Goal: Find specific page/section: Find specific page/section

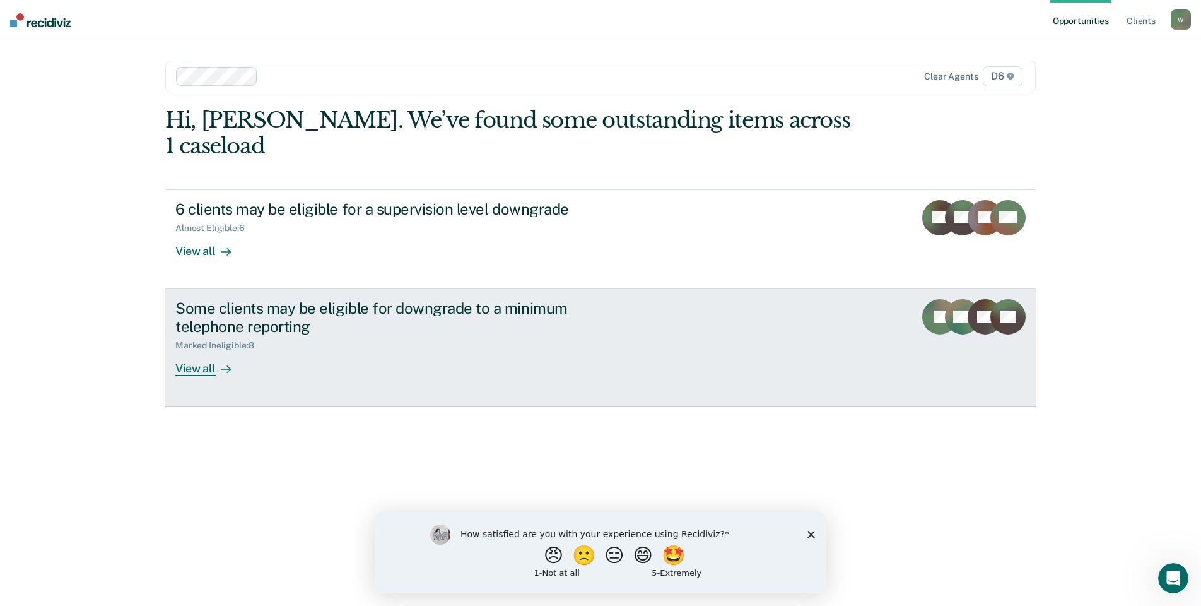
click at [213, 351] on div "View all" at bounding box center [210, 363] width 71 height 25
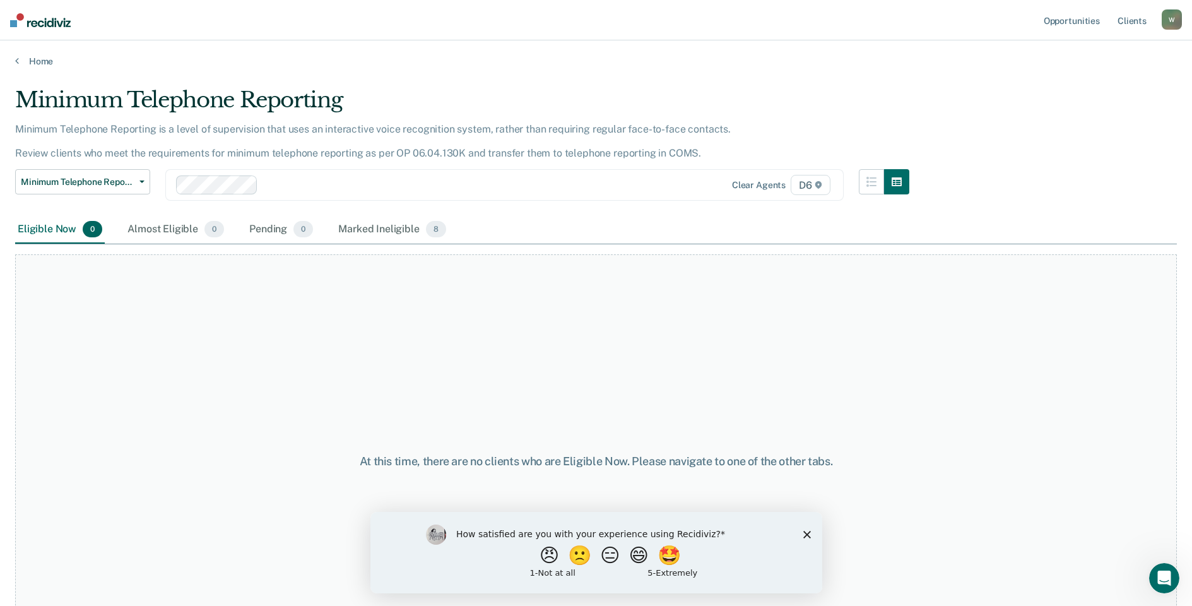
scroll to position [62, 0]
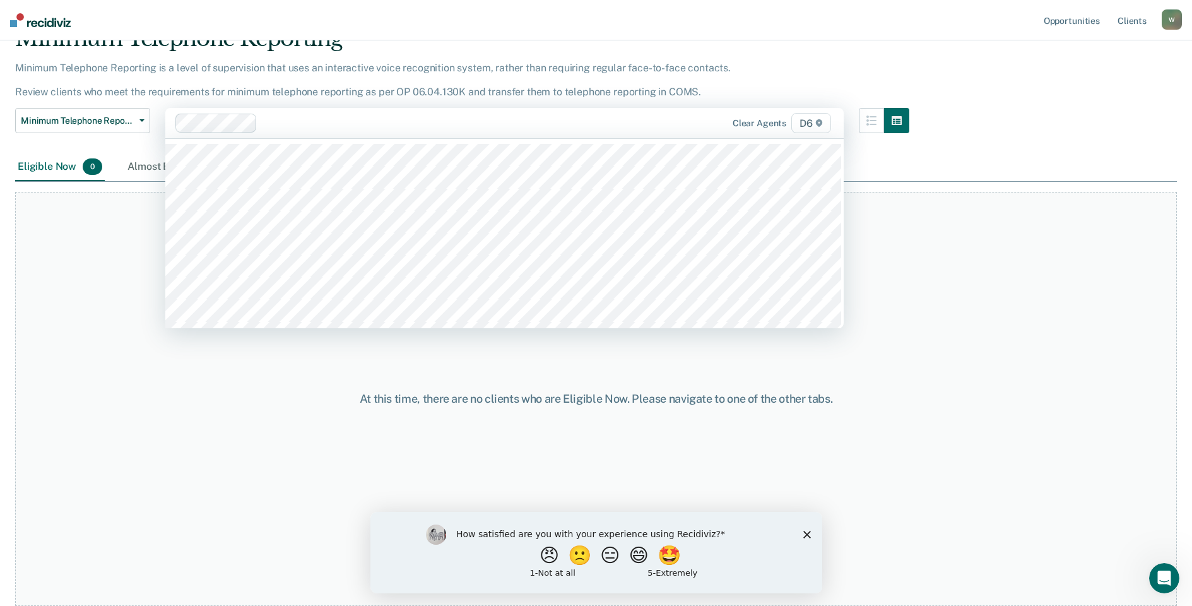
drag, startPoint x: 491, startPoint y: 122, endPoint x: 494, endPoint y: 116, distance: 6.5
click at [491, 121] on div at bounding box center [448, 123] width 372 height 15
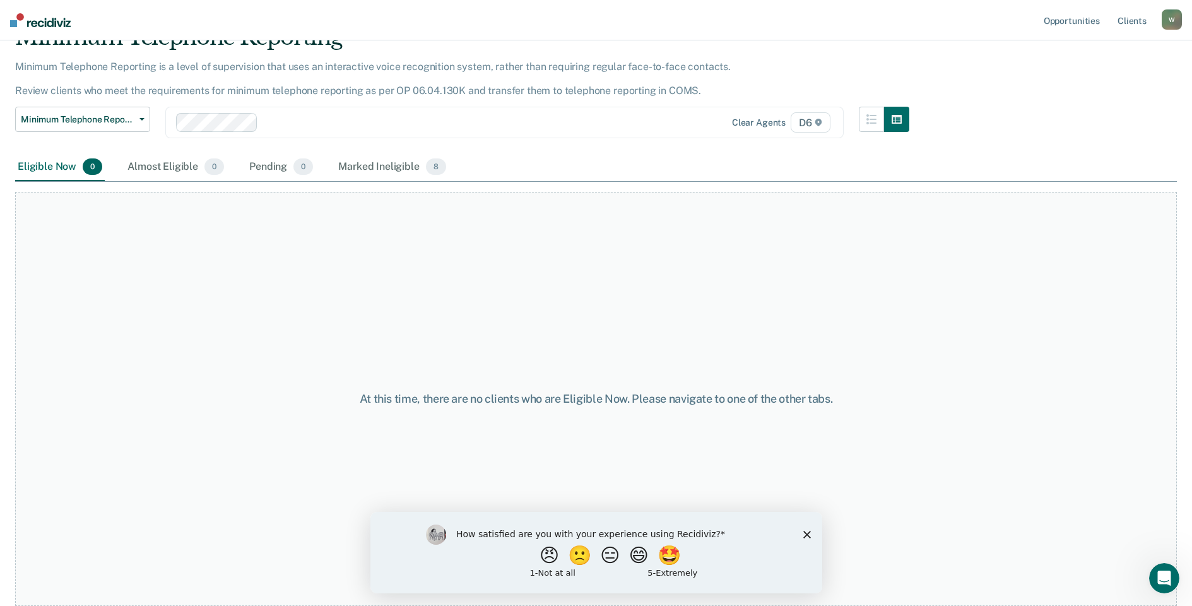
click at [807, 530] on icon "Close survey" at bounding box center [807, 534] width 8 height 8
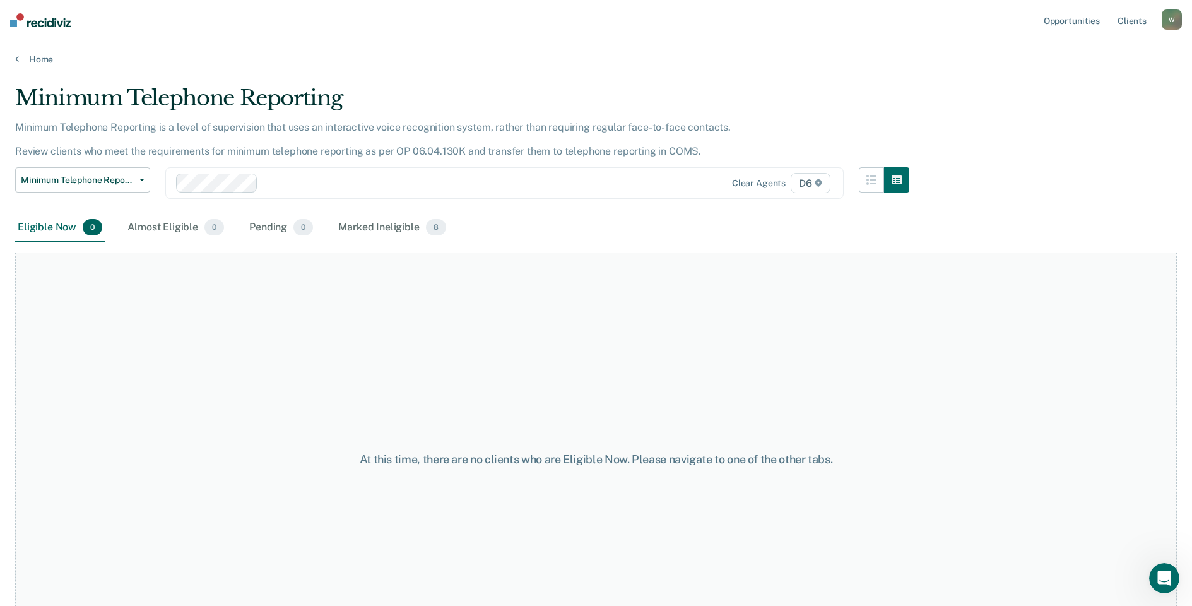
scroll to position [0, 0]
click at [179, 236] on div "Almost Eligible 0" at bounding box center [176, 230] width 102 height 28
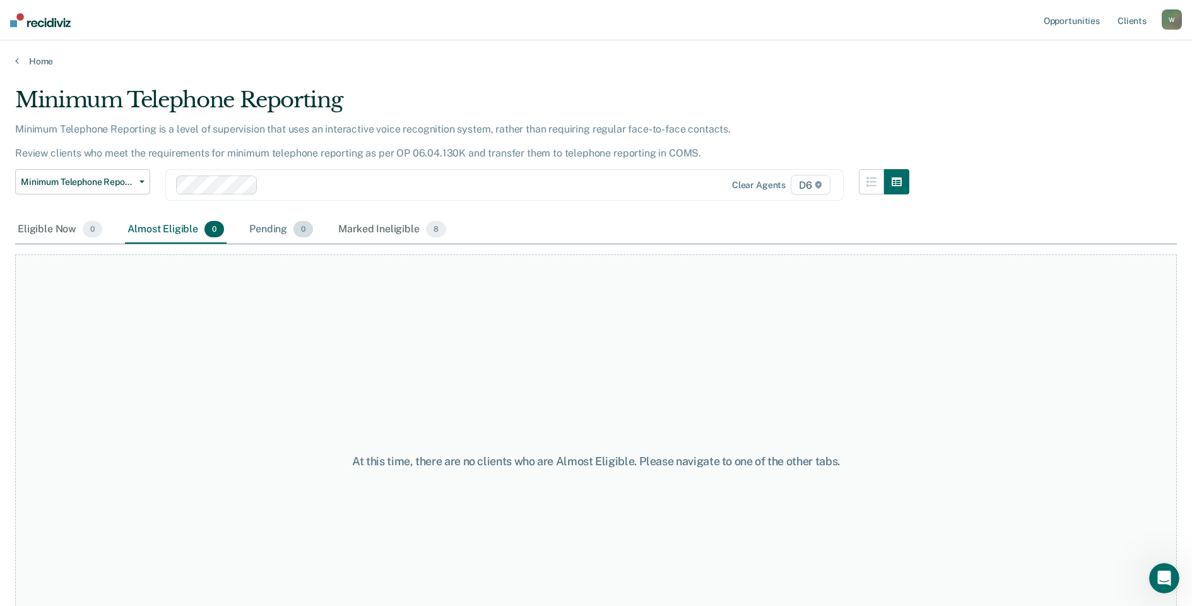
click at [258, 233] on div "Pending 0" at bounding box center [281, 230] width 69 height 28
click at [369, 233] on div "Marked Ineligible 8" at bounding box center [392, 230] width 113 height 28
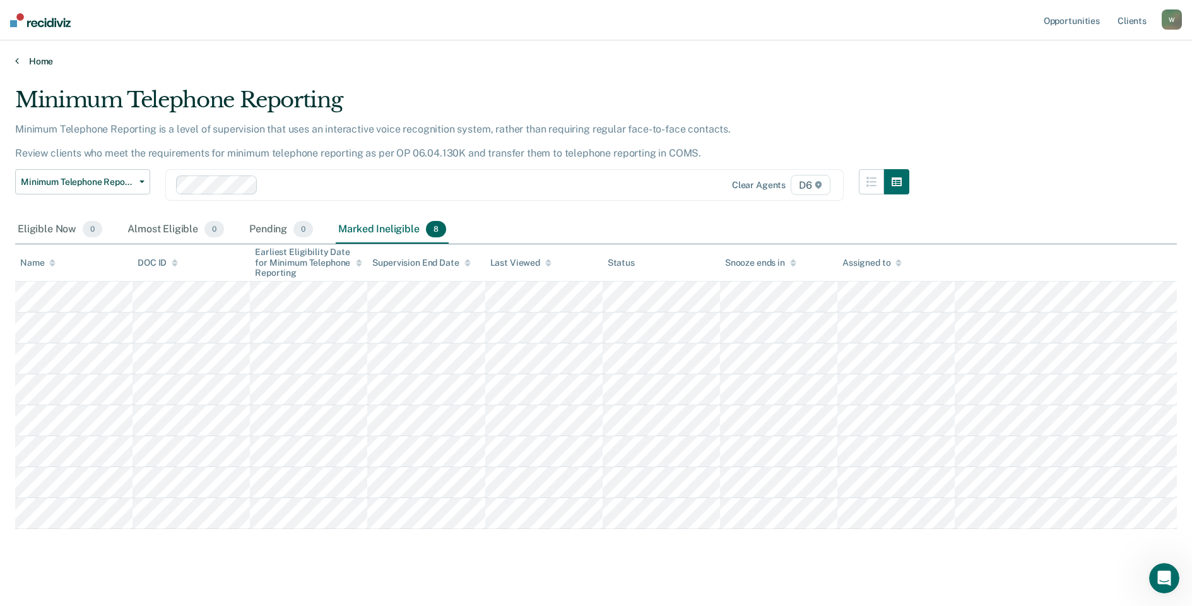
click at [15, 64] on icon at bounding box center [17, 61] width 4 height 10
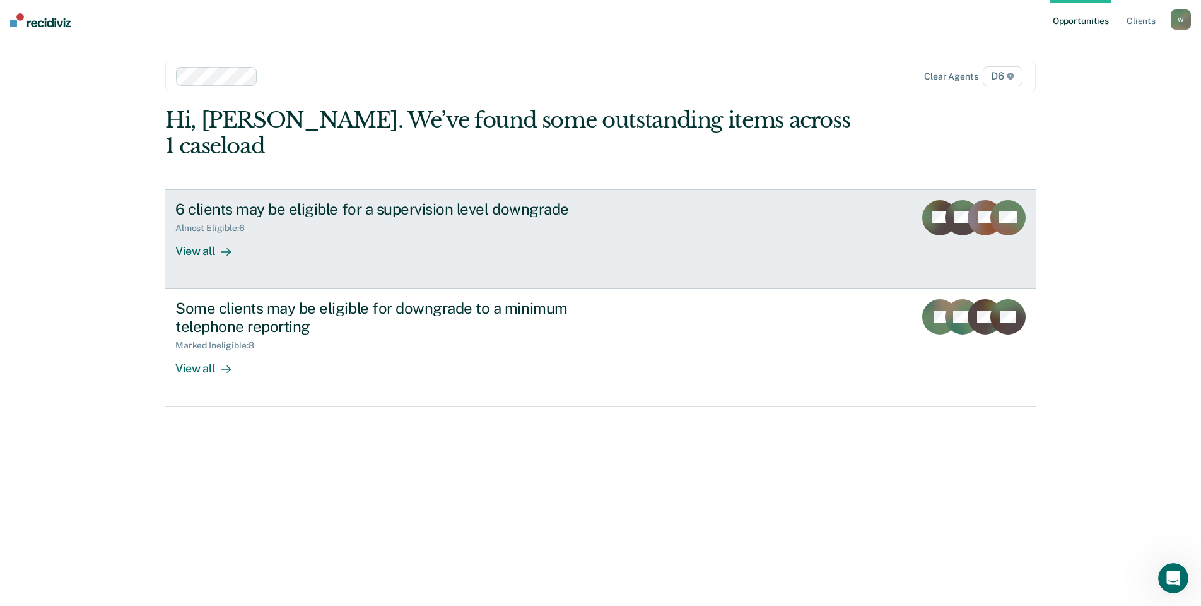
click at [180, 233] on div "View all" at bounding box center [210, 245] width 71 height 25
